Goal: Information Seeking & Learning: Learn about a topic

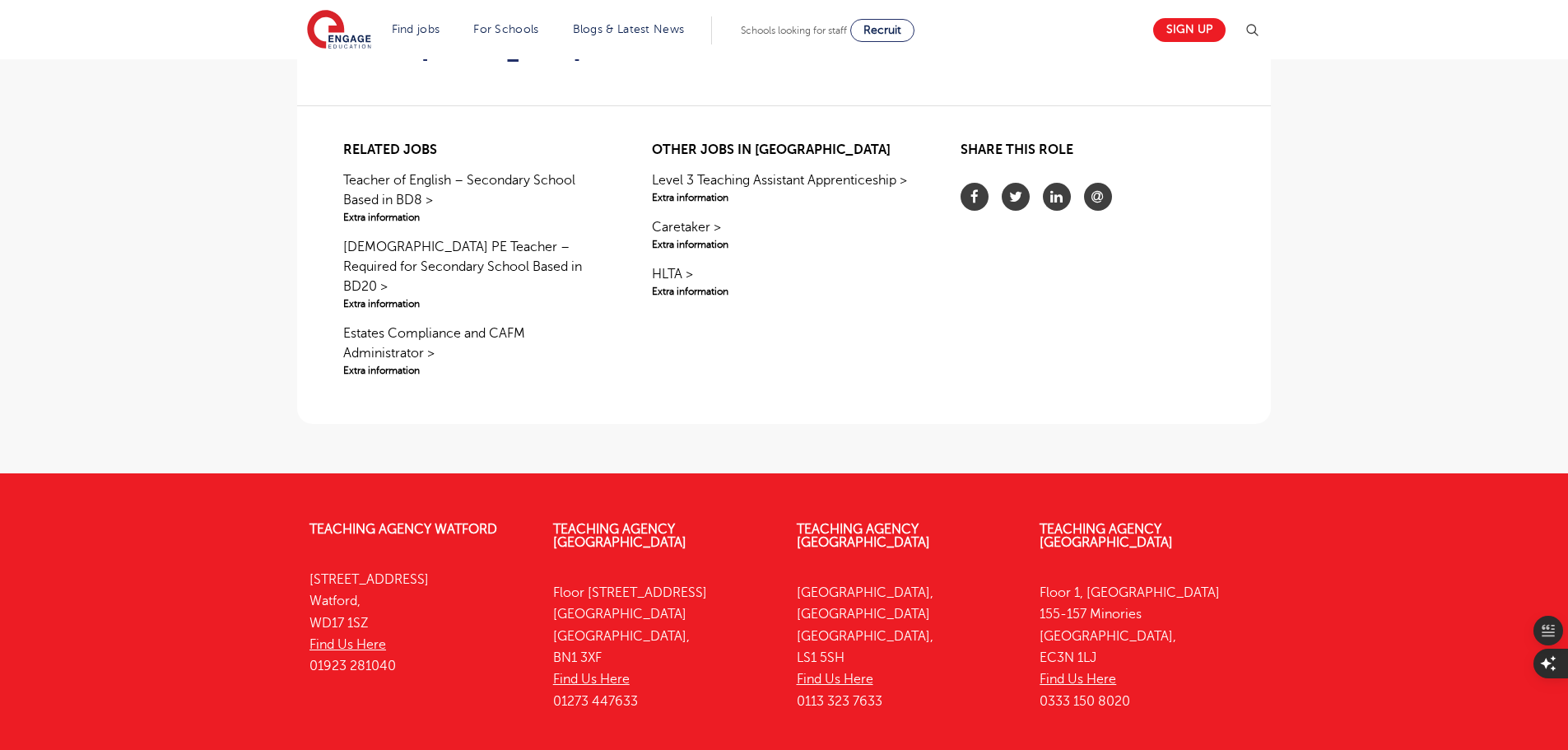
scroll to position [1143, 0]
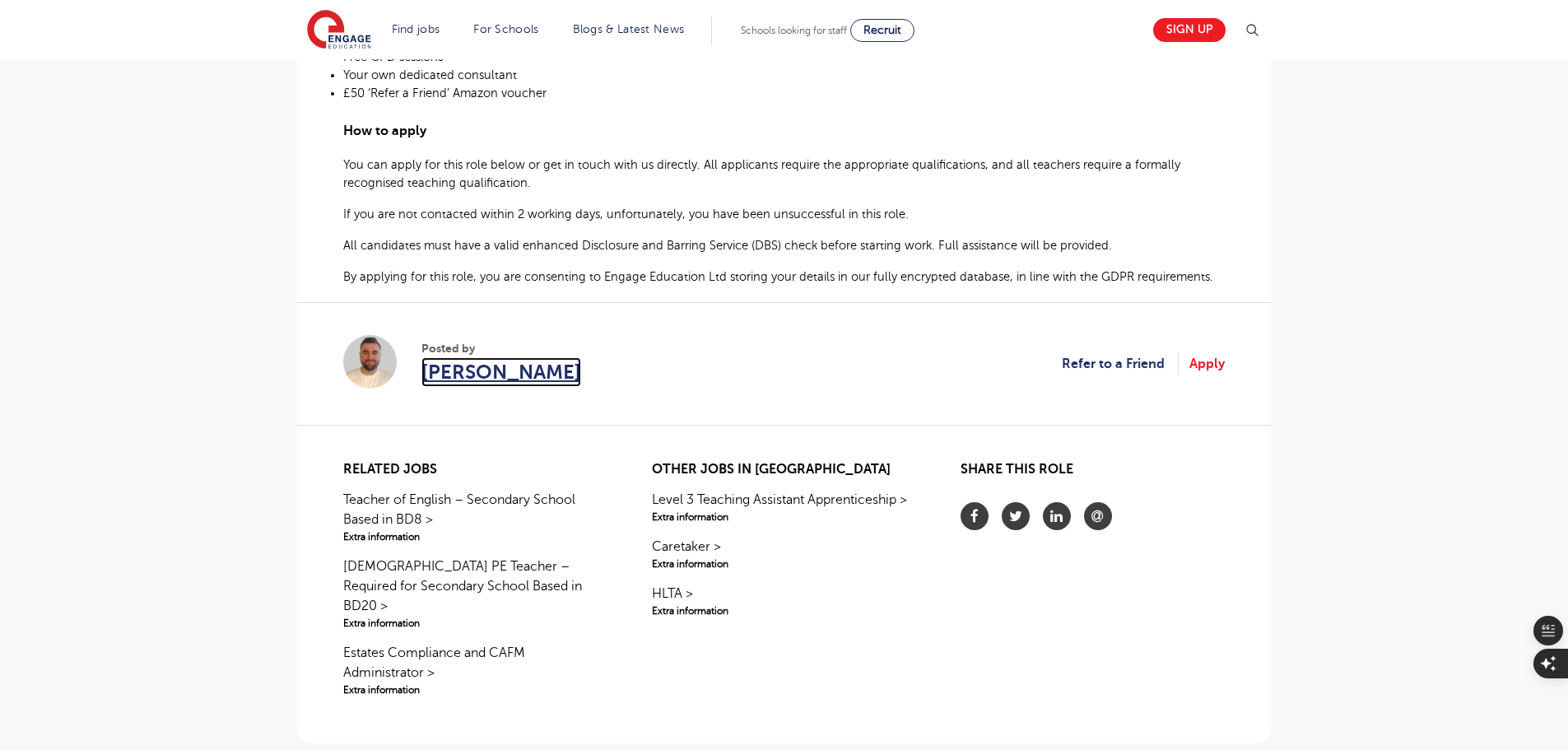
click at [513, 357] on span "[PERSON_NAME]" at bounding box center [501, 372] width 159 height 30
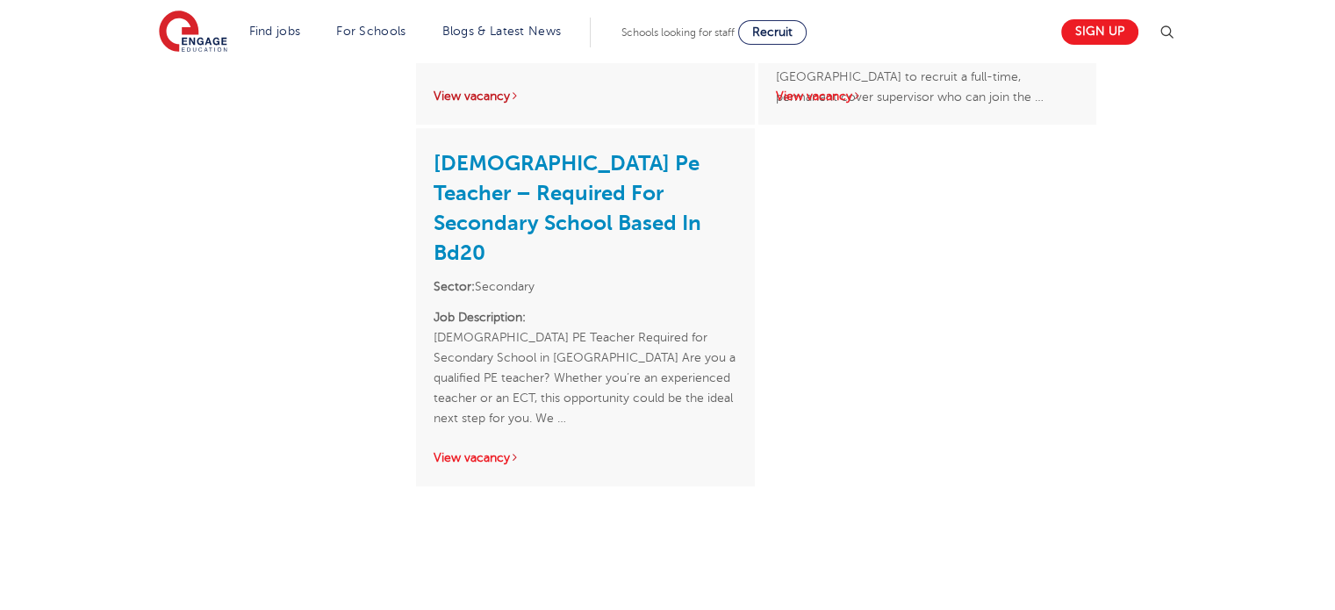
scroll to position [1397, 0]
